Goal: Download file/media

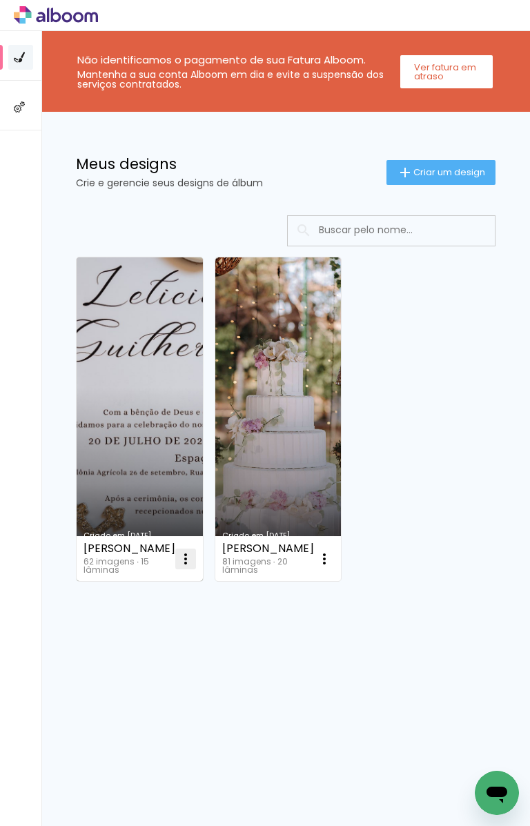
click at [189, 562] on iron-icon at bounding box center [185, 558] width 17 height 17
click at [154, 502] on link "Criado em [DATE]" at bounding box center [140, 418] width 126 height 323
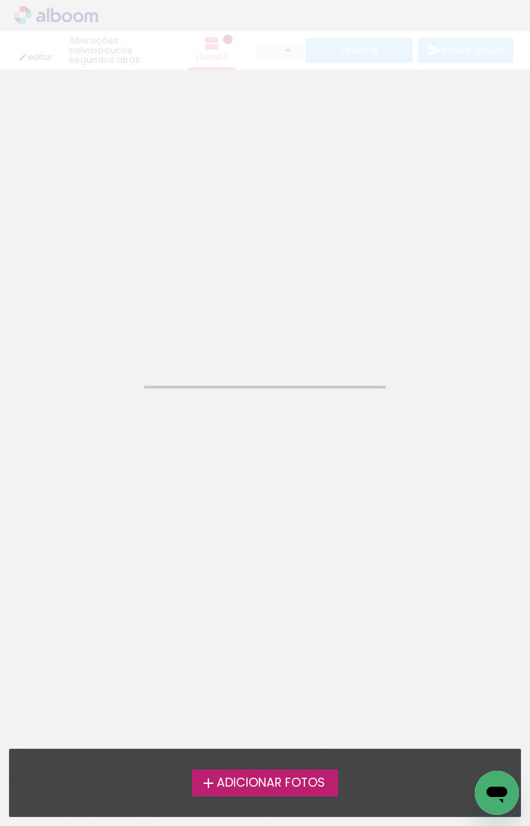
click at [154, 502] on neon-animated-pages "Confirmar Cancelar" at bounding box center [265, 448] width 530 height 756
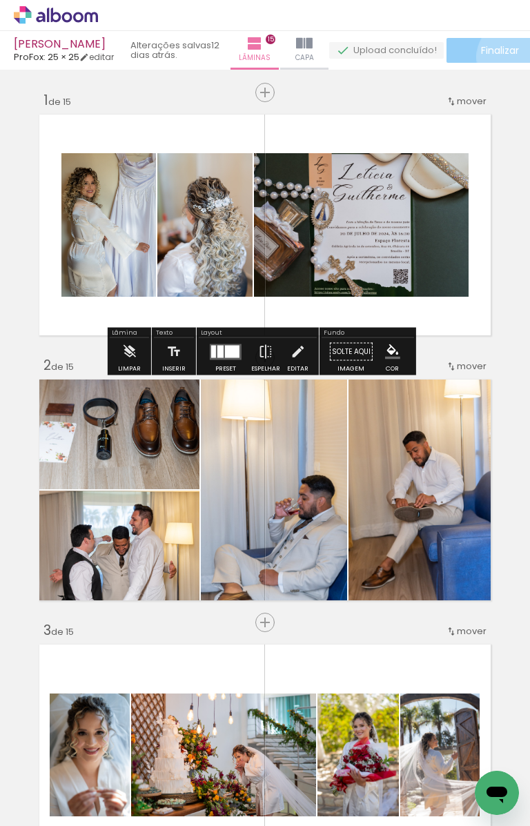
click at [519, 55] on span "Finalizar" at bounding box center [500, 51] width 38 height 10
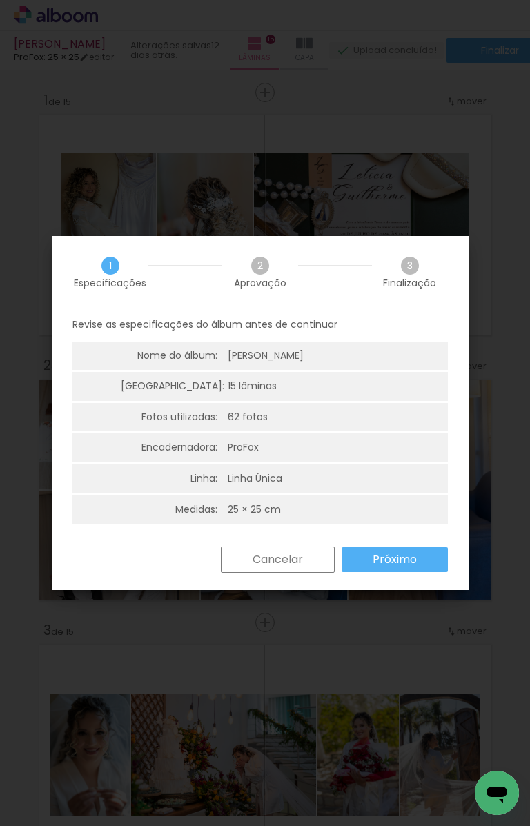
click at [0, 0] on slot "Próximo" at bounding box center [0, 0] width 0 height 0
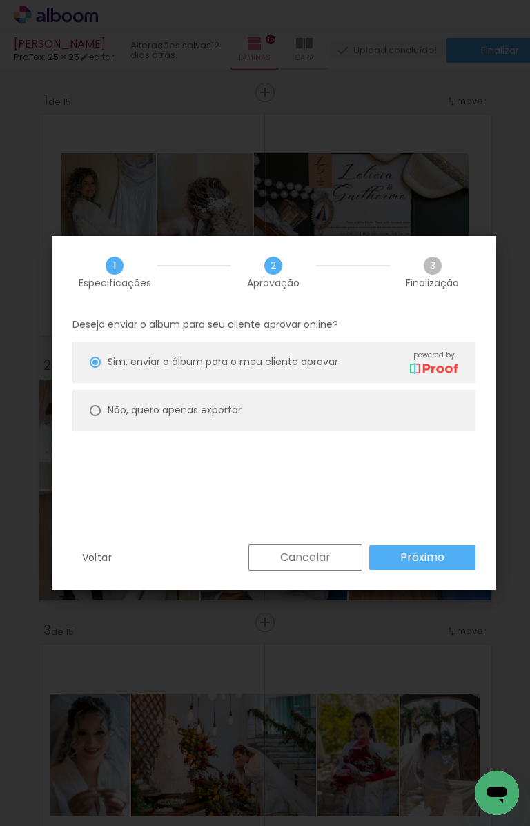
click at [0, 0] on slot "Não, quero apenas exportar" at bounding box center [0, 0] width 0 height 0
type paper-radio-button "on"
click at [0, 0] on paper-button "Próximo" at bounding box center [0, 0] width 0 height 0
type input "Alta, 300 DPI"
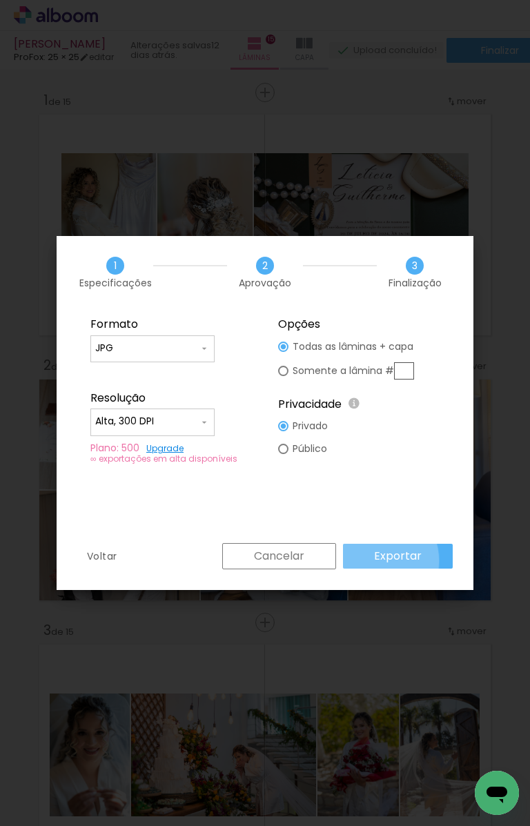
click at [0, 0] on paper-button "Exportar" at bounding box center [0, 0] width 0 height 0
